Goal: Communication & Community: Share content

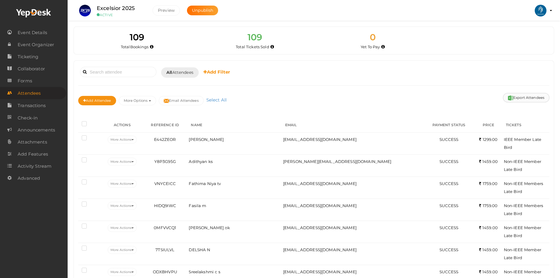
click at [513, 100] on button "Export Attendees" at bounding box center [526, 97] width 46 height 9
click at [29, 125] on span "Announcements" at bounding box center [36, 130] width 37 height 12
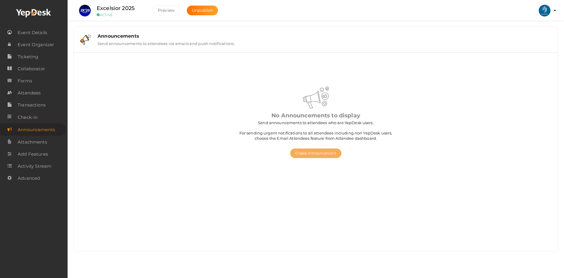
click at [308, 151] on button "Create Announcement" at bounding box center [315, 152] width 51 height 9
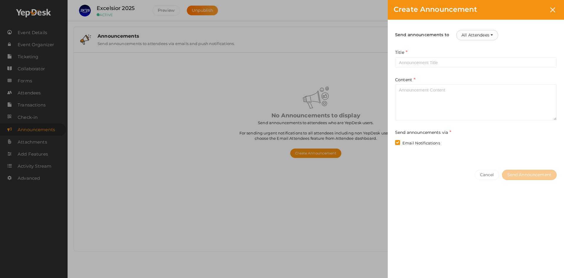
click at [488, 37] on button "All Attendees" at bounding box center [477, 35] width 42 height 10
click at [554, 9] on icon at bounding box center [552, 9] width 5 height 5
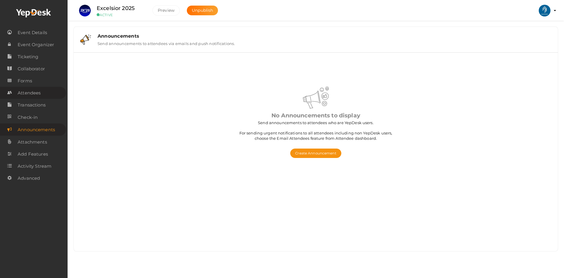
click at [25, 92] on span "Attendees" at bounding box center [29, 93] width 23 height 12
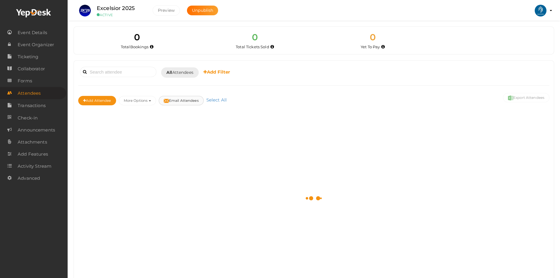
click at [169, 102] on img at bounding box center [166, 100] width 5 height 5
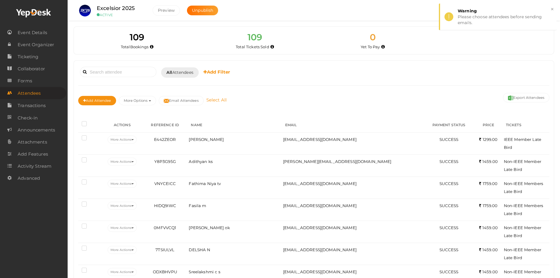
click at [219, 99] on link "Select All" at bounding box center [216, 100] width 23 height 6
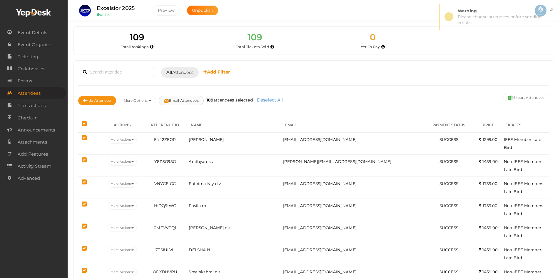
click at [191, 100] on button "Email Attendees" at bounding box center [181, 100] width 45 height 9
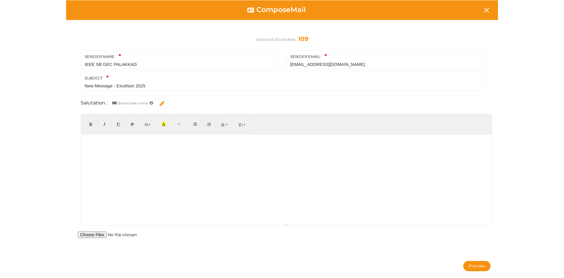
click at [116, 86] on input "New Message - Excelsior 2025" at bounding box center [282, 85] width 395 height 7
type input "Excelsior 2025"
click at [138, 169] on div at bounding box center [286, 179] width 411 height 88
paste div
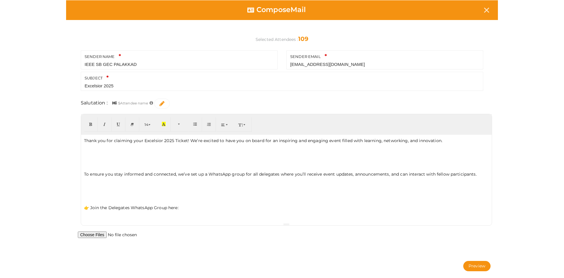
click at [116, 160] on div "Thank you for claiming your Excelsior 2025 Ticket! We’re excited to have you on…" at bounding box center [286, 179] width 411 height 88
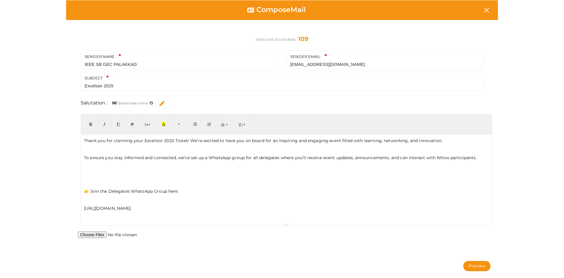
click at [98, 180] on p at bounding box center [286, 182] width 405 height 5
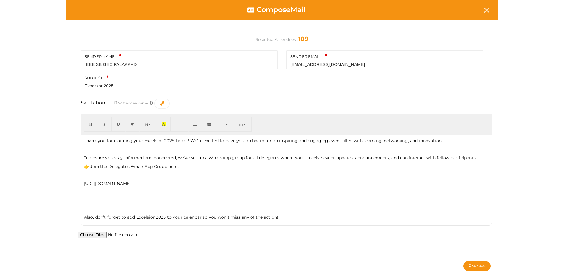
click at [93, 176] on p at bounding box center [286, 174] width 405 height 5
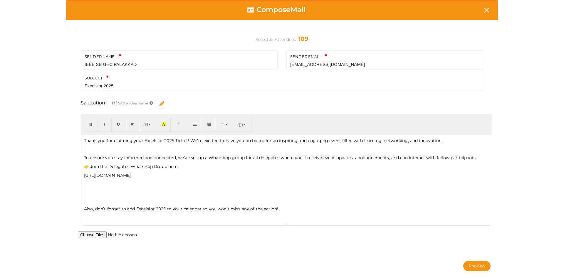
click at [90, 195] on div "Thank you for claiming your Excelsior 2025 Ticket! We’re excited to have you on…" at bounding box center [286, 179] width 411 height 88
click at [90, 204] on div "Thank you for claiming your Excelsior 2025 Ticket! We’re excited to have you on…" at bounding box center [286, 179] width 411 height 88
click at [88, 202] on p at bounding box center [286, 200] width 405 height 5
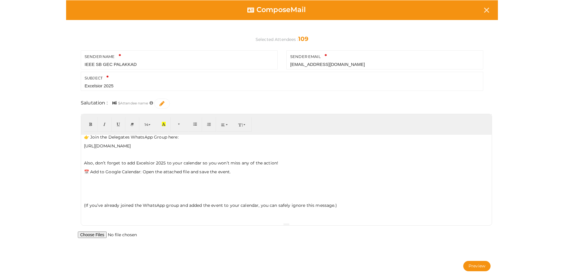
scroll to position [54, 0]
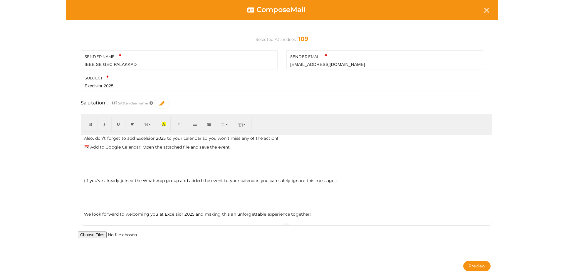
click at [100, 169] on p at bounding box center [286, 171] width 405 height 5
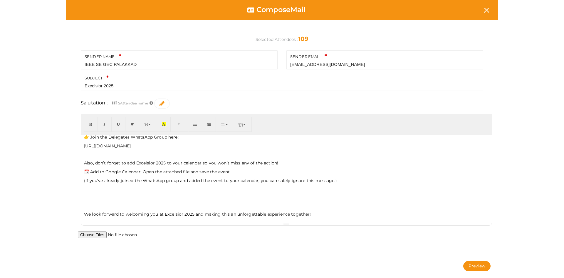
scroll to position [29, 0]
click at [91, 201] on div "Thank you for claiming your Excelsior 2025 Ticket! We’re excited to have you on…" at bounding box center [286, 179] width 411 height 88
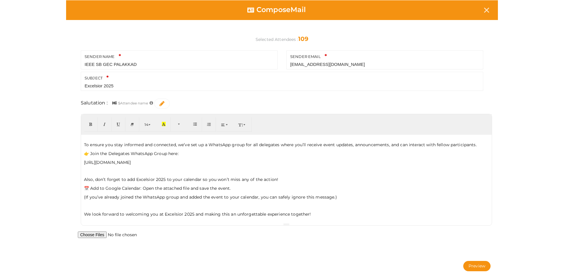
scroll to position [13, 0]
click at [94, 236] on input "file" at bounding box center [123, 234] width 90 height 6
type input "C:\fakepath\EXCELSIOR25.ics"
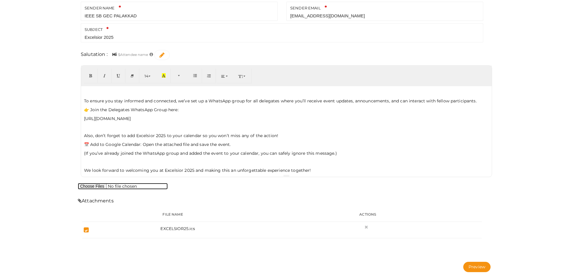
scroll to position [0, 0]
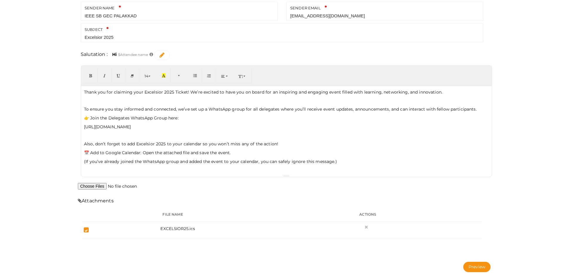
click at [157, 86] on div "Thank you for claiming your Excelsior 2025 Ticket! We’re excited to have you on…" at bounding box center [286, 130] width 411 height 88
drag, startPoint x: 141, startPoint y: 94, endPoint x: 171, endPoint y: 94, distance: 29.7
click at [171, 94] on p "Thank you for claiming your Excelsior 2025 Ticket! We’re excited to have you on…" at bounding box center [286, 92] width 405 height 6
click at [150, 116] on p "👉 Join the Delegates WhatsApp Group here:" at bounding box center [286, 118] width 405 height 6
click at [86, 127] on p "https://chat.whatsapp.com/ETtVvH0u1Q0CZ84gb8eaWk?mode=ems_wa_t" at bounding box center [286, 127] width 405 height 6
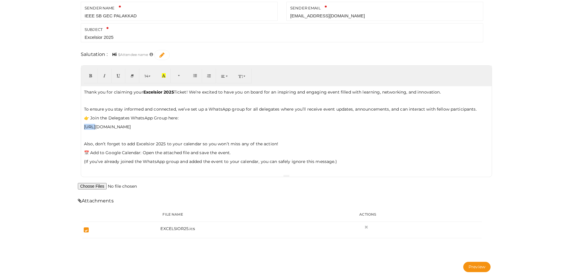
click at [86, 127] on p "https://chat.whatsapp.com/ETtVvH0u1Q0CZ84gb8eaWk?mode=ems_wa_t" at bounding box center [286, 127] width 405 height 6
click at [97, 118] on p "👉 Join the Delegates WhatsApp Group here:" at bounding box center [286, 118] width 405 height 6
click at [245, 133] on p at bounding box center [286, 135] width 405 height 5
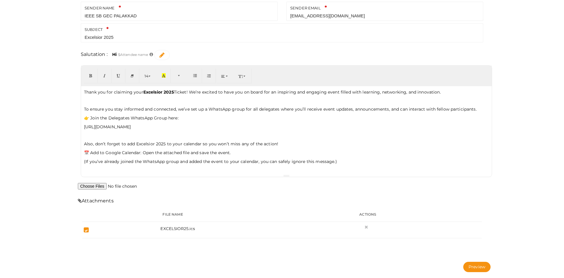
click at [242, 129] on p "https://chat.whatsapp.com/ETtVvH0u1Q0CZ84gb8eaWk?mode=ems_wa_t" at bounding box center [286, 127] width 405 height 6
drag, startPoint x: 141, startPoint y: 152, endPoint x: 229, endPoint y: 152, distance: 87.6
click at [229, 152] on p "📅 Add to Google Calendar: Open the attached file and save the event." at bounding box center [286, 153] width 405 height 6
click at [193, 164] on p "(If you’ve already joined the WhatsApp group and added the event to your calend…" at bounding box center [286, 162] width 405 height 6
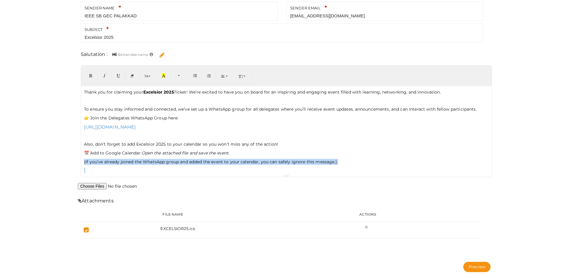
click at [192, 164] on p "(If you’ve already joined the WhatsApp group and added the event to your calend…" at bounding box center [286, 162] width 405 height 6
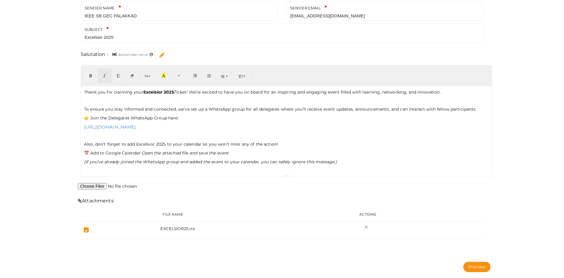
click at [314, 134] on p at bounding box center [286, 135] width 405 height 5
click at [152, 117] on p "👉 Join the Delegates WhatsApp Group here:" at bounding box center [286, 118] width 405 height 6
drag, startPoint x: 83, startPoint y: 153, endPoint x: 142, endPoint y: 155, distance: 59.1
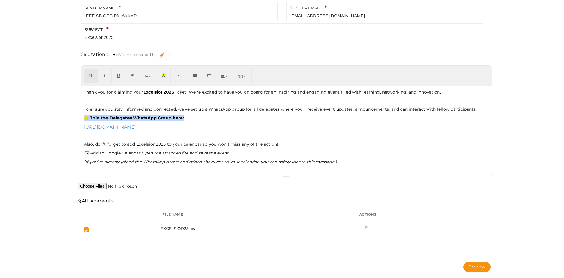
click at [142, 155] on p "📅 Add to Google Calendar: Open the attached file and save the event ." at bounding box center [286, 153] width 405 height 6
click at [330, 145] on p "Also, don’t forget to add Excelsior 2025 to your calendar so you won’t miss any…" at bounding box center [286, 144] width 405 height 6
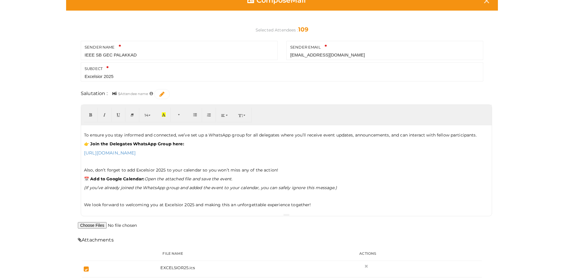
scroll to position [48, 0]
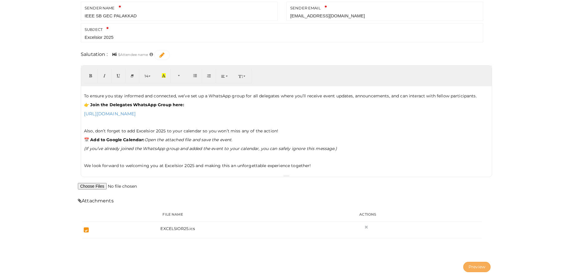
click at [480, 268] on button "Preview" at bounding box center [476, 267] width 27 height 10
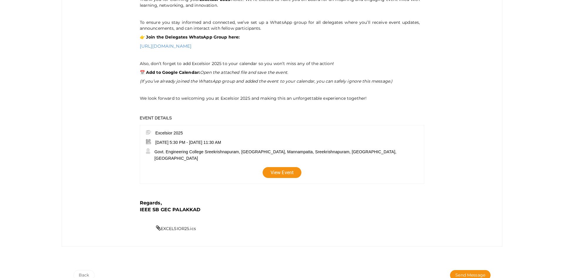
scroll to position [152, 0]
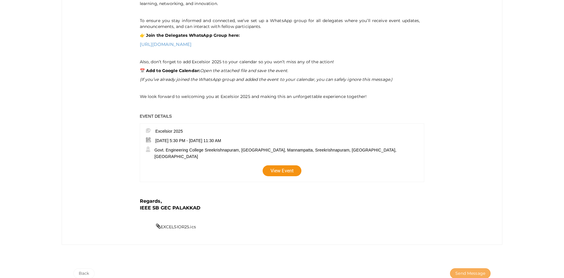
click at [456, 270] on span "Send Message" at bounding box center [470, 273] width 30 height 6
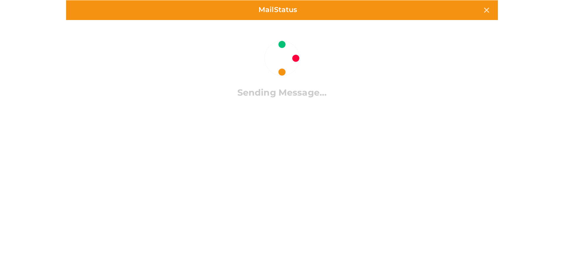
scroll to position [0, 0]
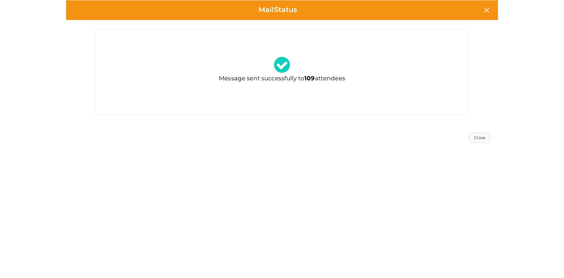
click at [482, 133] on button "Close" at bounding box center [480, 138] width 22 height 10
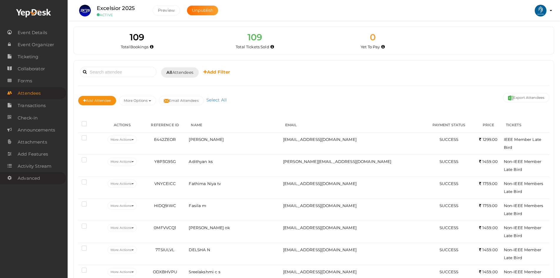
click at [23, 179] on span "Advanced" at bounding box center [29, 178] width 22 height 12
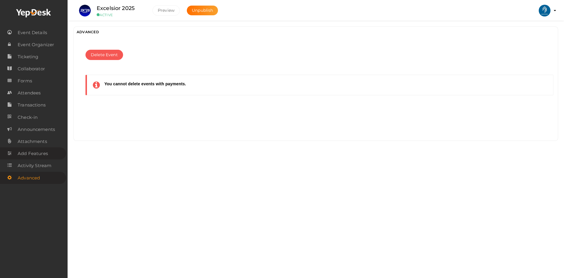
click at [32, 156] on span "Add Features" at bounding box center [33, 153] width 30 height 12
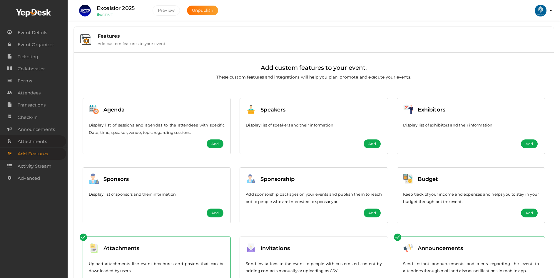
click at [35, 142] on span "Attachments" at bounding box center [32, 141] width 29 height 12
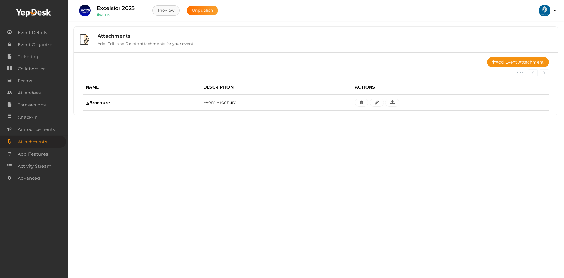
click at [157, 11] on button "Preview" at bounding box center [165, 10] width 27 height 10
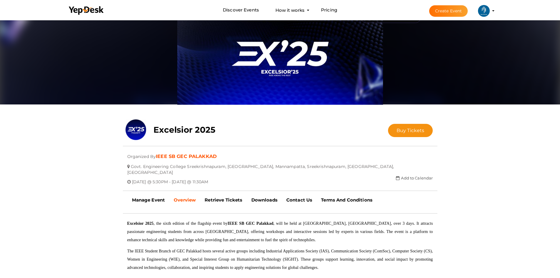
scroll to position [78, 0]
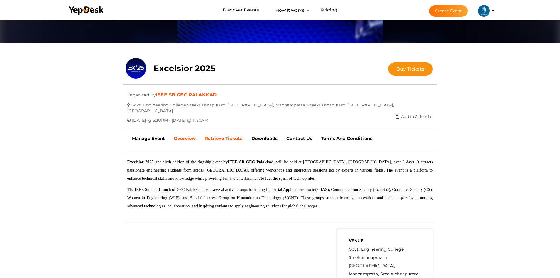
click at [228, 131] on link "Retrieve Tickets" at bounding box center [223, 138] width 46 height 15
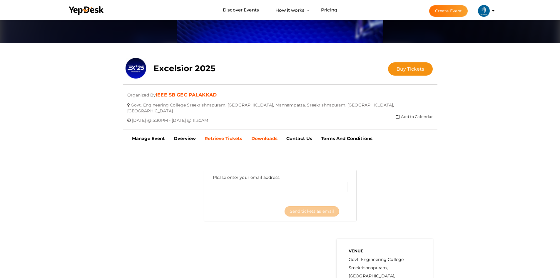
click at [262, 135] on b "Downloads" at bounding box center [264, 138] width 26 height 6
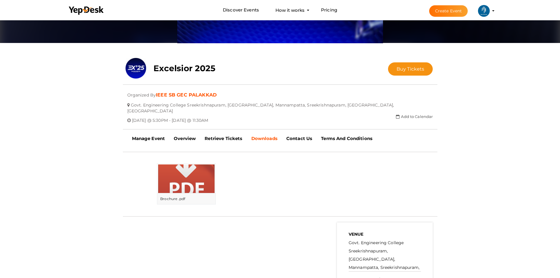
scroll to position [118, 0]
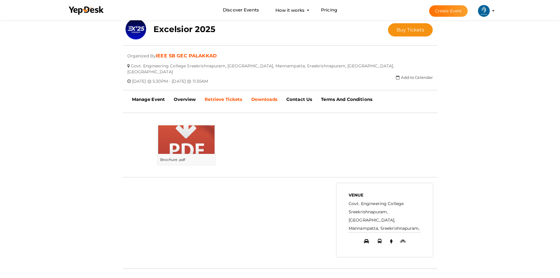
click at [226, 96] on b "Retrieve Tickets" at bounding box center [224, 99] width 38 height 6
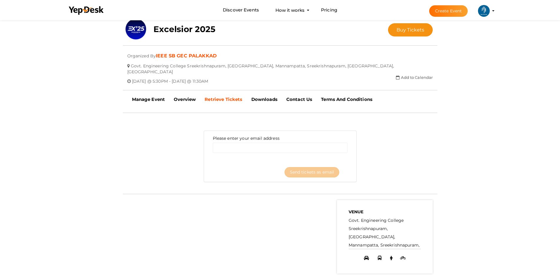
click at [229, 131] on div "Please enter your email address Enter a valid email. Send tickets as email More…" at bounding box center [279, 156] width 143 height 51
click at [237, 136] on form "Please enter your email address Enter a valid email. Send tickets as email" at bounding box center [280, 151] width 135 height 32
click at [238, 143] on input "email" at bounding box center [280, 148] width 135 height 10
type input "adhiljahan2@gmail.com"
click at [300, 167] on button "Send tickets as email" at bounding box center [311, 172] width 55 height 10
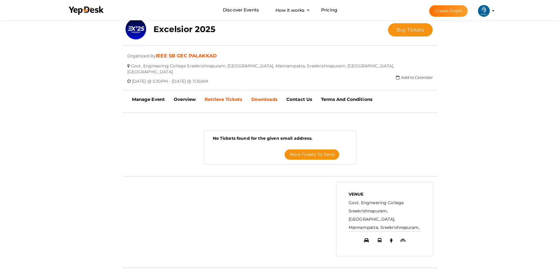
click at [261, 97] on link "Downloads" at bounding box center [264, 99] width 35 height 15
